Goal: Transaction & Acquisition: Book appointment/travel/reservation

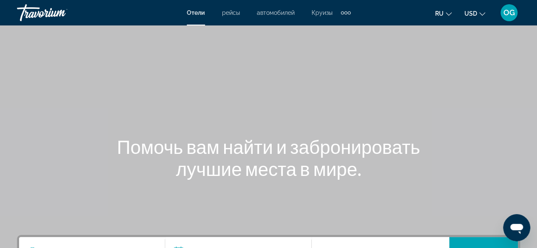
click at [414, 95] on div "Main content" at bounding box center [268, 127] width 537 height 255
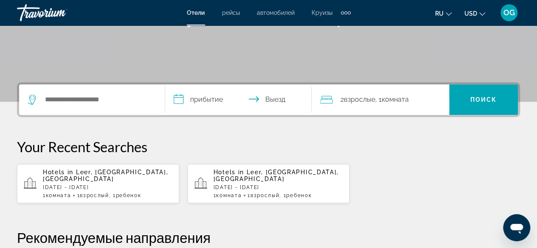
scroll to position [187, 0]
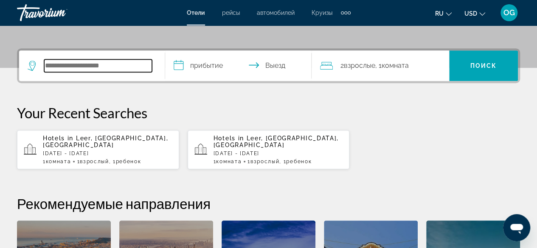
click at [113, 65] on input "Search hotel destination" at bounding box center [98, 65] width 108 height 13
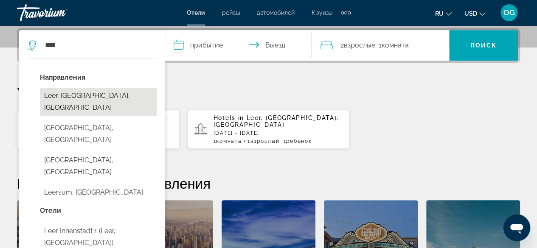
click at [119, 98] on button "Leer, [GEOGRAPHIC_DATA], [GEOGRAPHIC_DATA]" at bounding box center [98, 102] width 117 height 28
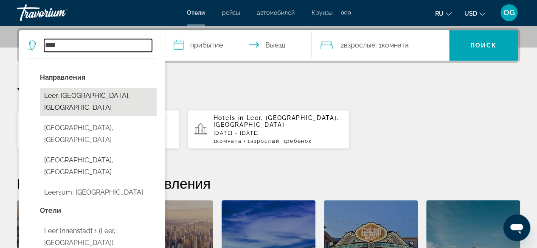
type input "**********"
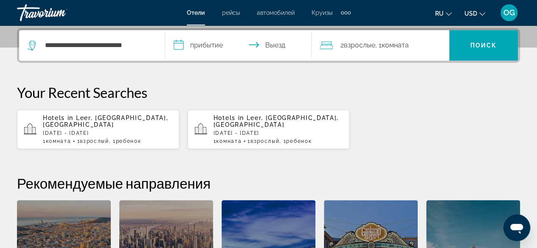
click at [192, 47] on input "**********" at bounding box center [239, 46] width 149 height 33
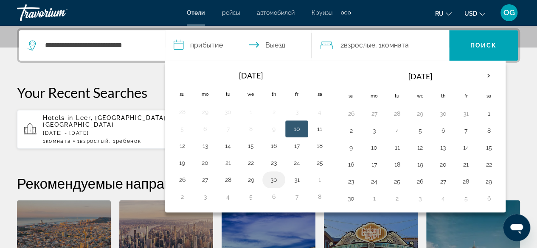
click at [271, 178] on button "30" at bounding box center [274, 180] width 14 height 12
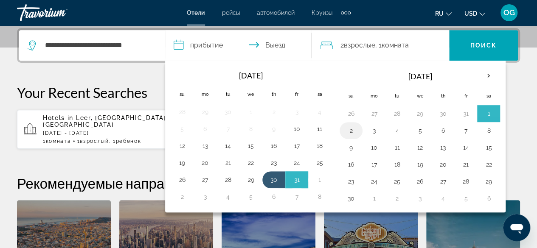
click at [347, 125] on button "2" at bounding box center [351, 131] width 14 height 12
type input "**********"
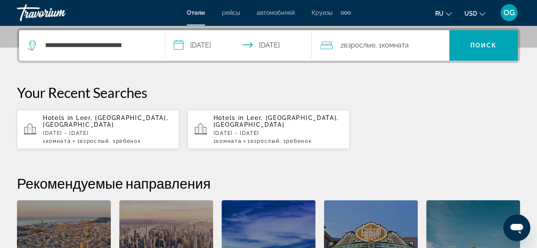
click at [148, 131] on p "[DATE] - [DATE]" at bounding box center [108, 133] width 130 height 6
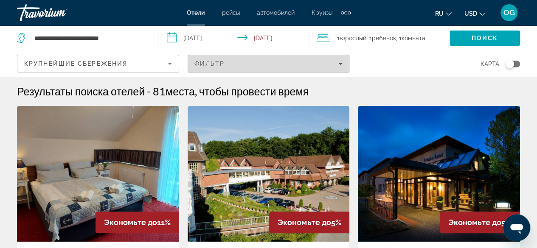
click at [269, 68] on span "Filters" at bounding box center [268, 64] width 161 height 20
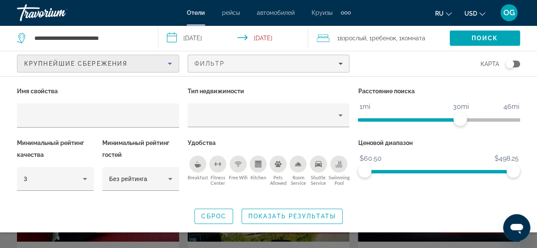
click at [172, 62] on icon "Sort by" at bounding box center [170, 64] width 10 height 10
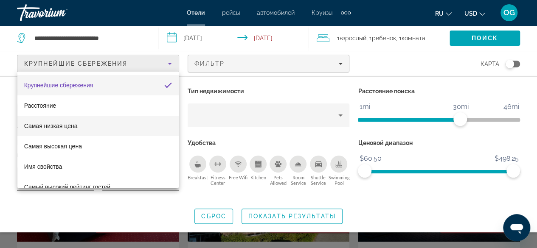
click at [147, 122] on mat-option "Самая низкая цена" at bounding box center [97, 126] width 161 height 20
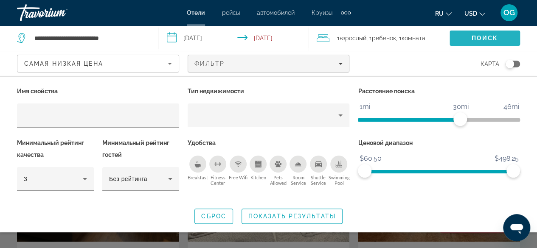
click at [465, 36] on span "Search" at bounding box center [485, 38] width 70 height 20
click at [474, 40] on span "Поиск" at bounding box center [485, 38] width 27 height 7
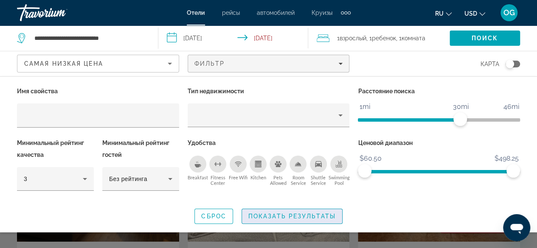
click at [330, 223] on span "Search widget" at bounding box center [292, 216] width 100 height 20
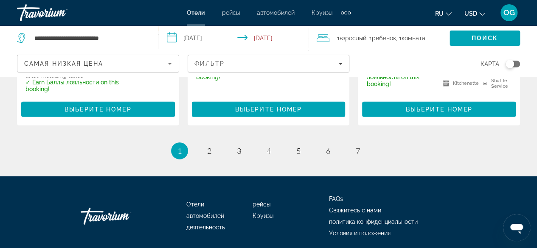
scroll to position [1290, 0]
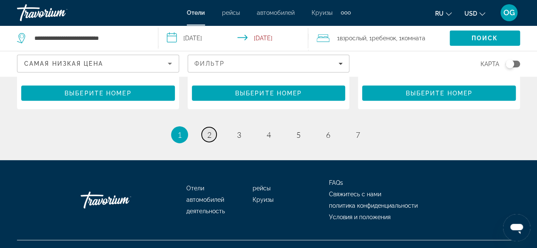
click at [210, 130] on span "2" at bounding box center [209, 134] width 4 height 9
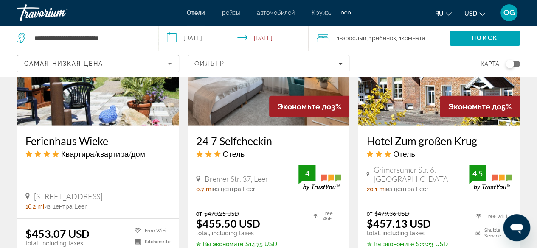
scroll to position [1070, 0]
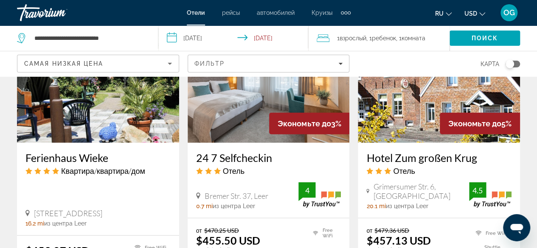
click at [241, 94] on img "Main content" at bounding box center [269, 75] width 162 height 136
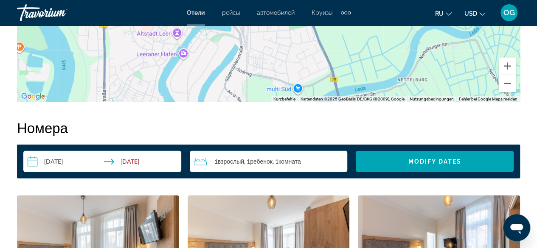
scroll to position [1223, 0]
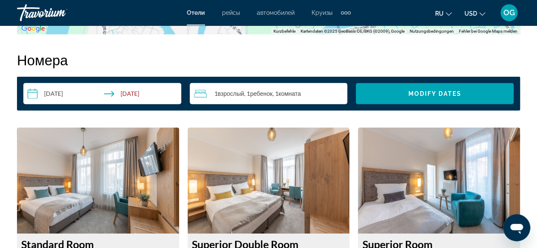
click at [48, 93] on input "**********" at bounding box center [103, 95] width 161 height 24
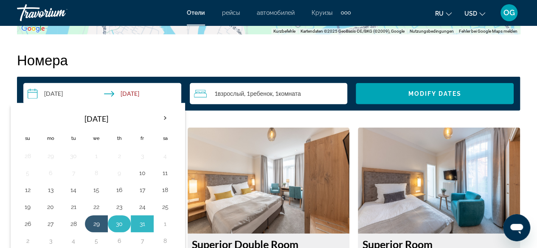
click at [118, 220] on button "30" at bounding box center [120, 224] width 14 height 12
click at [29, 239] on button "2" at bounding box center [28, 241] width 14 height 12
type input "**********"
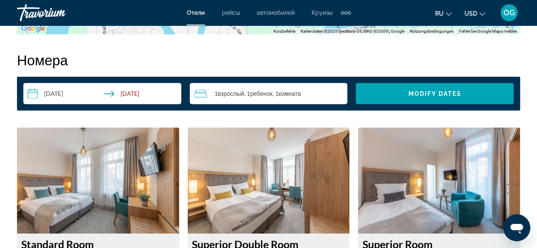
click at [344, 63] on h2 "Номера" at bounding box center [268, 59] width 503 height 17
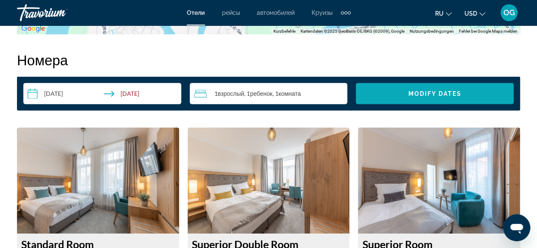
click at [394, 93] on span "Search widget" at bounding box center [435, 94] width 158 height 20
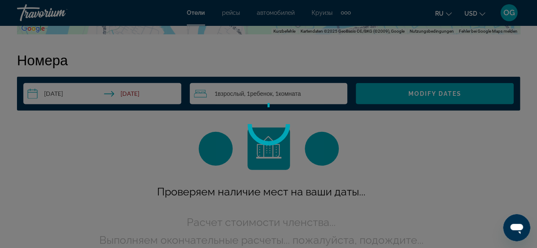
scroll to position [1223, 0]
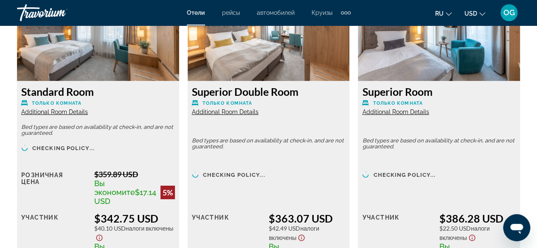
scroll to position [1393, 0]
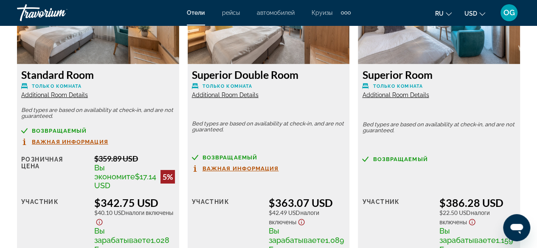
click at [483, 12] on icon "Change currency" at bounding box center [482, 14] width 6 height 6
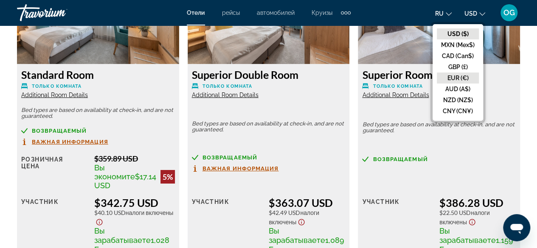
click at [463, 77] on button "EUR (€)" at bounding box center [458, 78] width 42 height 11
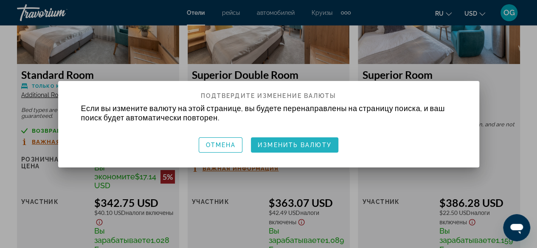
click at [308, 145] on span "Изменить валюту" at bounding box center [295, 145] width 74 height 7
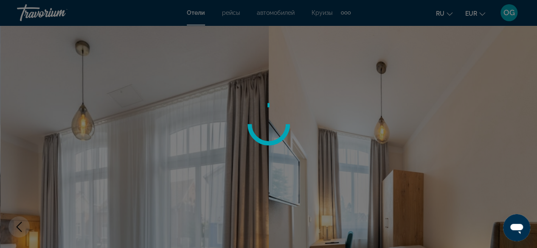
scroll to position [1393, 0]
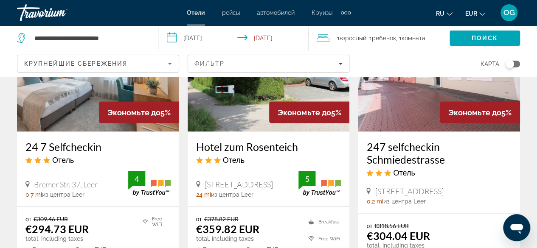
scroll to position [849, 0]
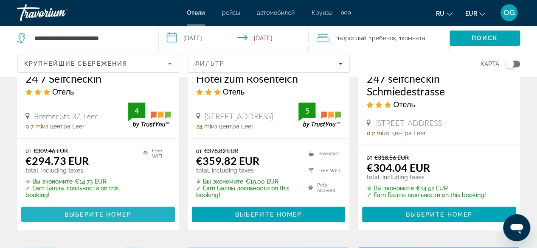
click at [90, 222] on span "Main content" at bounding box center [98, 215] width 154 height 20
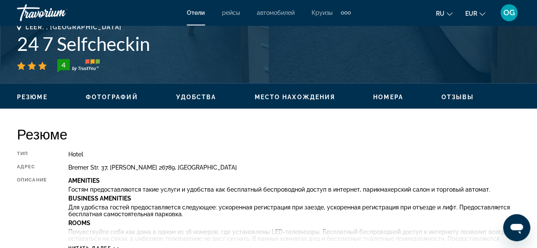
scroll to position [306, 0]
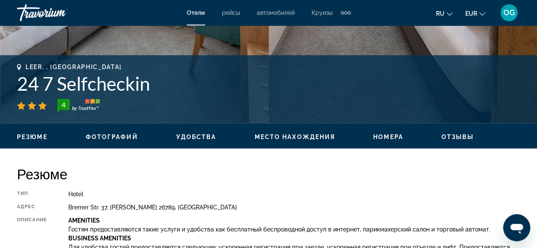
click at [86, 87] on h1 "24 7 Selfcheckin" at bounding box center [268, 84] width 503 height 22
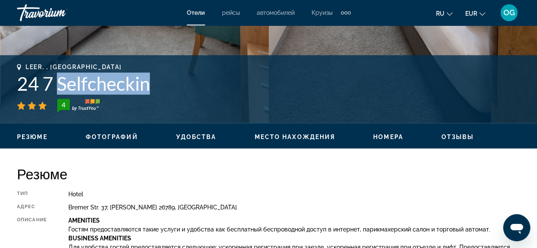
click at [86, 87] on h1 "24 7 Selfcheckin" at bounding box center [268, 84] width 503 height 22
copy div "24 7 Selfcheckin"
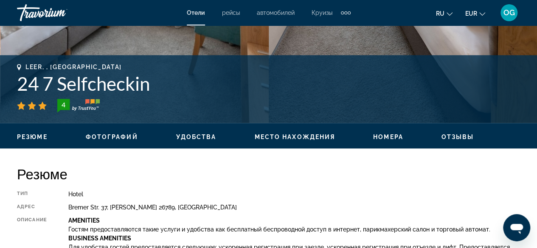
click at [305, 188] on div "Резюме Тип Hotel адрес [GEOGRAPHIC_DATA]. 37, Leer 26789, [GEOGRAPHIC_DATA] Опи…" at bounding box center [268, 229] width 503 height 126
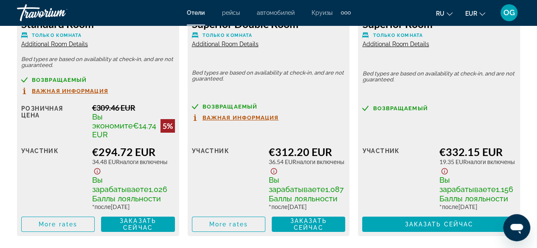
scroll to position [1461, 0]
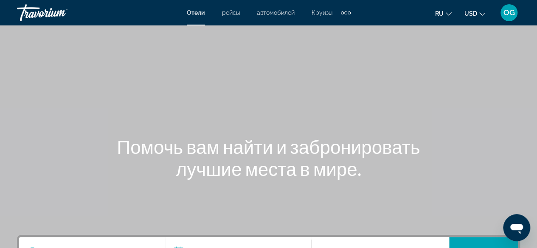
click at [478, 18] on button "USD USD ($) MXN (Mex$) CAD (Can$) GBP (£) EUR (€) AUD (A$) NZD (NZ$) CNY (CN¥)" at bounding box center [475, 13] width 21 height 12
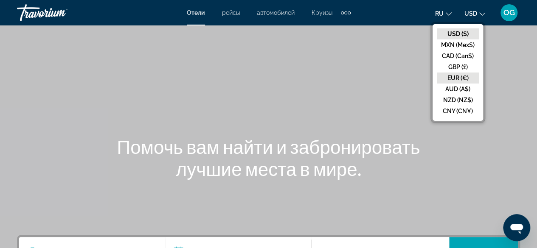
click at [456, 76] on button "EUR (€)" at bounding box center [458, 78] width 42 height 11
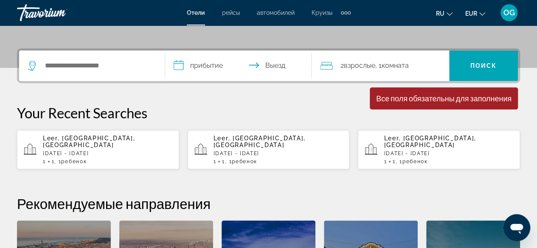
scroll to position [170, 0]
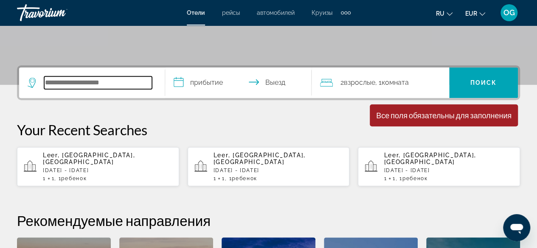
click at [99, 84] on input "Search hotel destination" at bounding box center [98, 82] width 108 height 13
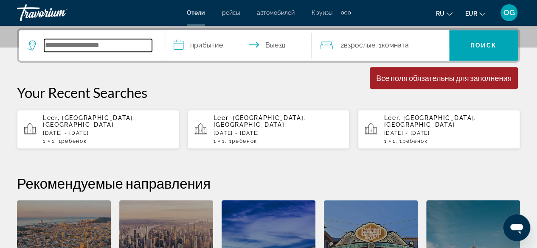
click at [117, 47] on input "Search hotel destination" at bounding box center [98, 45] width 108 height 13
